Goal: Navigation & Orientation: Find specific page/section

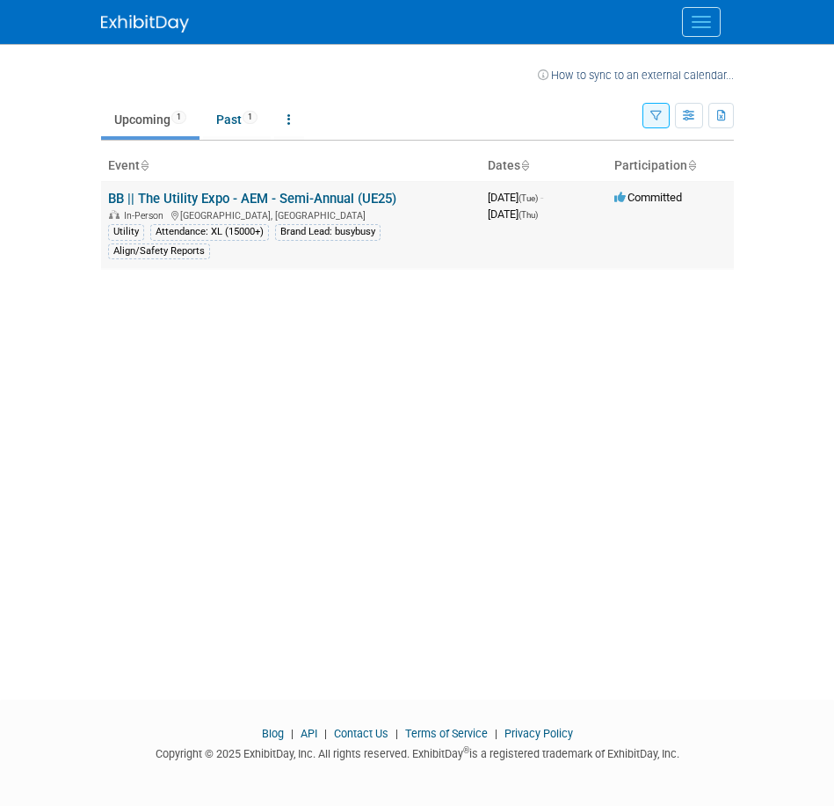
click at [234, 192] on link "BB || The Utility Expo - AEM - Semi-Annual (UE25)" at bounding box center [252, 199] width 288 height 16
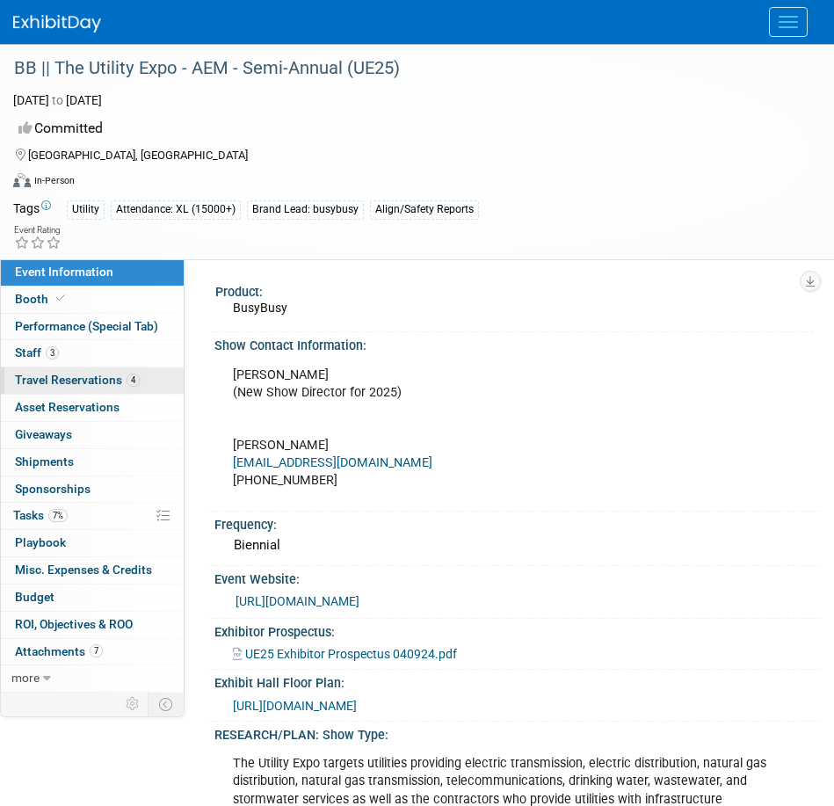
click at [91, 388] on link "4 Travel Reservations 4" at bounding box center [92, 380] width 183 height 26
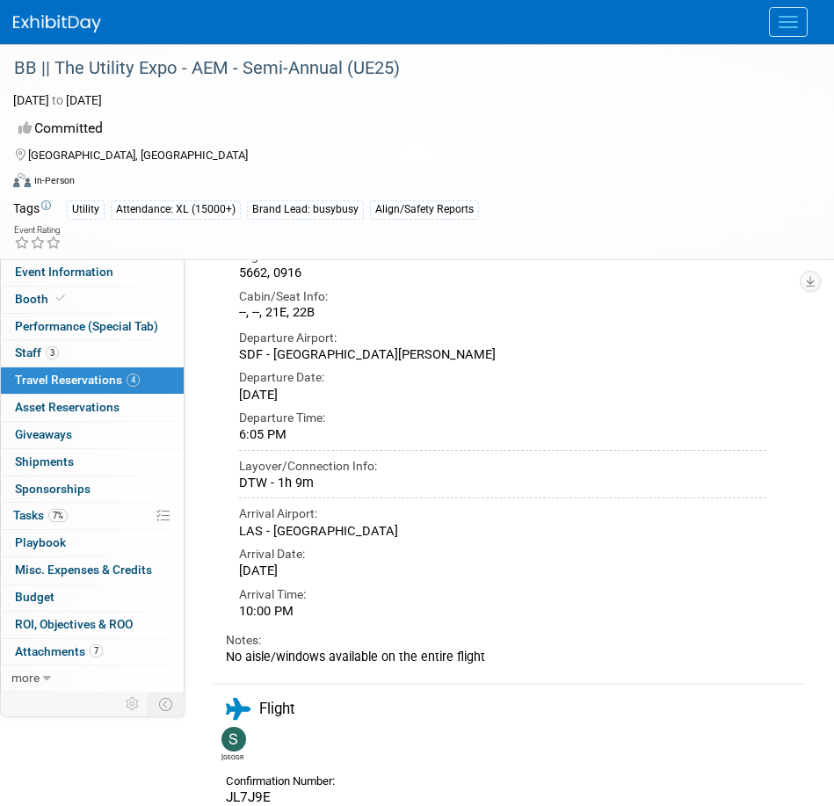
scroll to position [1621, 0]
click at [49, 265] on span "Event Information" at bounding box center [64, 272] width 98 height 14
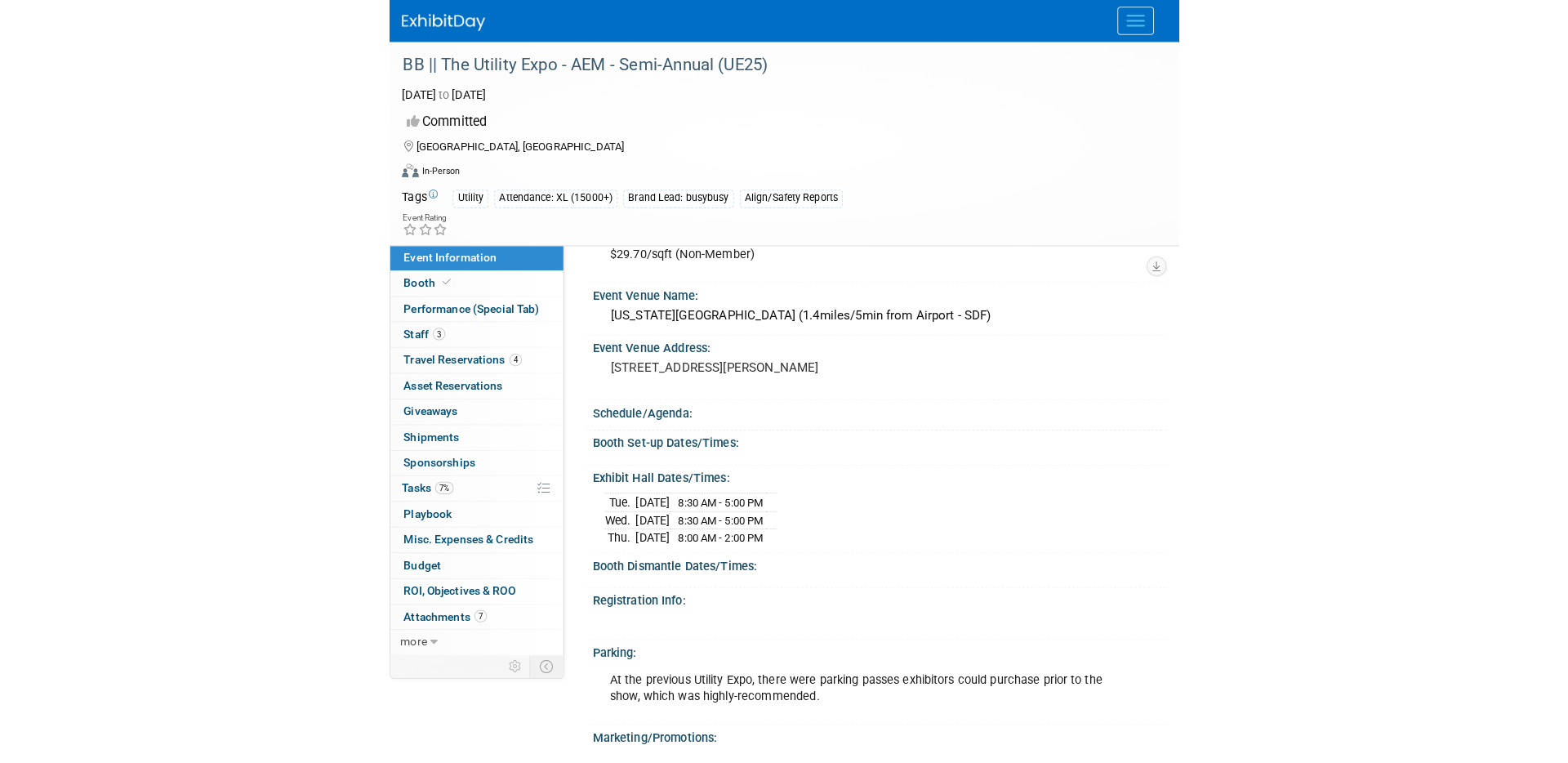
scroll to position [1341, 0]
